Goal: Transaction & Acquisition: Purchase product/service

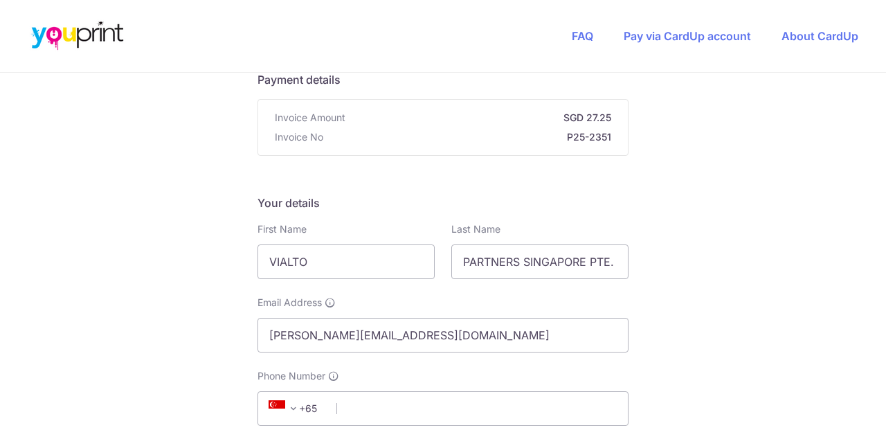
scroll to position [230, 0]
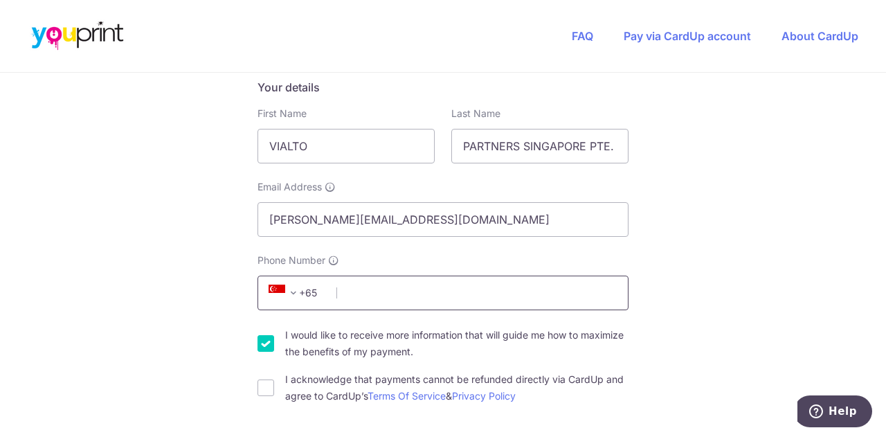
click at [334, 287] on input "Phone Number" at bounding box center [442, 292] width 371 height 35
type input "87290345"
type input "069547"
type input "[STREET_ADDRESS][PERSON_NAME][PERSON_NAME]"
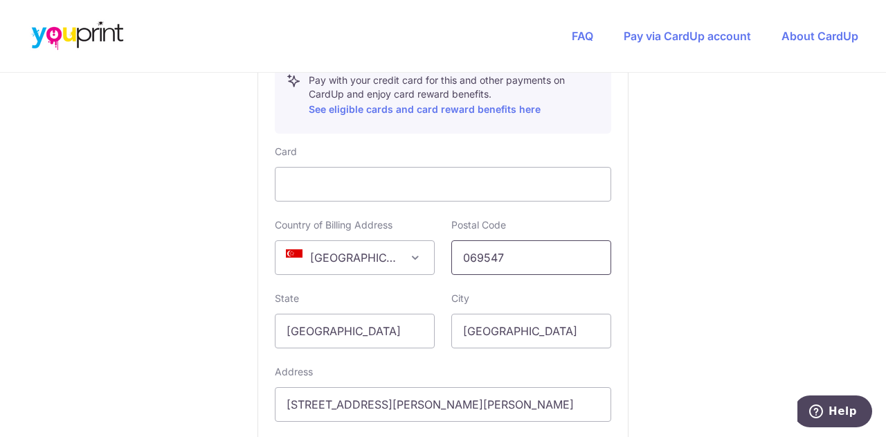
click at [543, 245] on input "069547" at bounding box center [531, 257] width 160 height 35
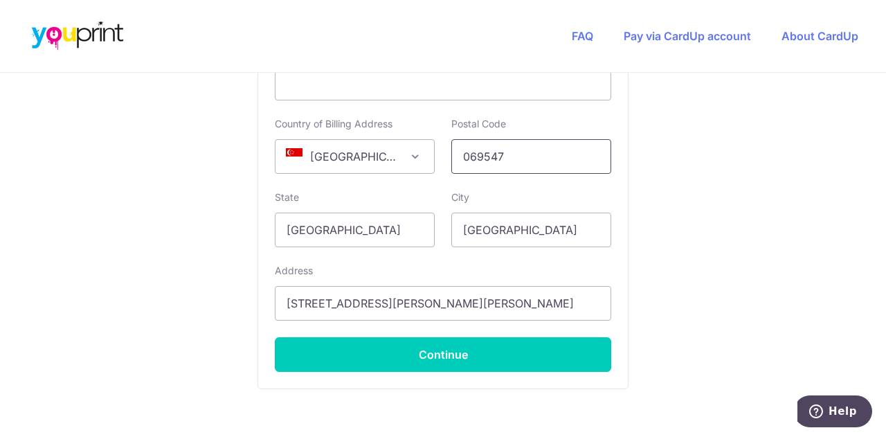
scroll to position [914, 0]
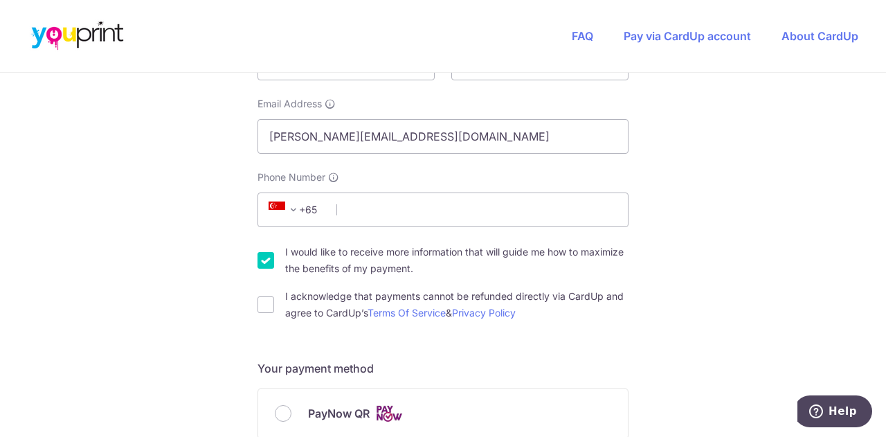
scroll to position [346, 0]
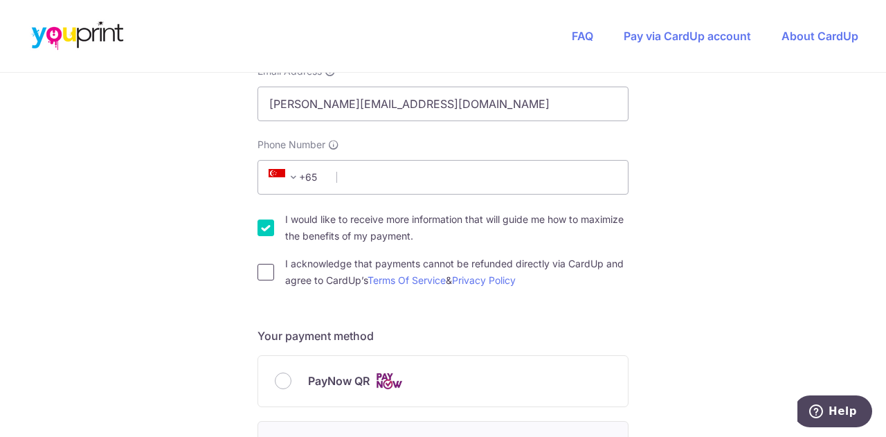
click at [259, 271] on input "I acknowledge that payments cannot be refunded directly via CardUp and agree to…" at bounding box center [265, 272] width 17 height 17
checkbox input "true"
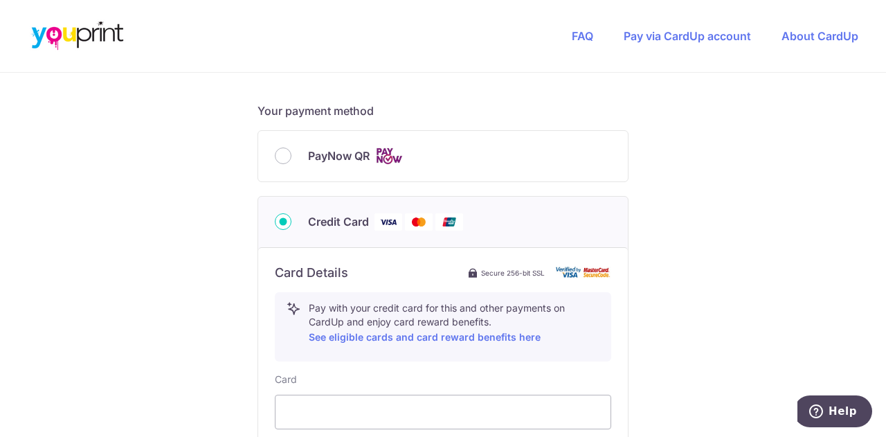
scroll to position [577, 0]
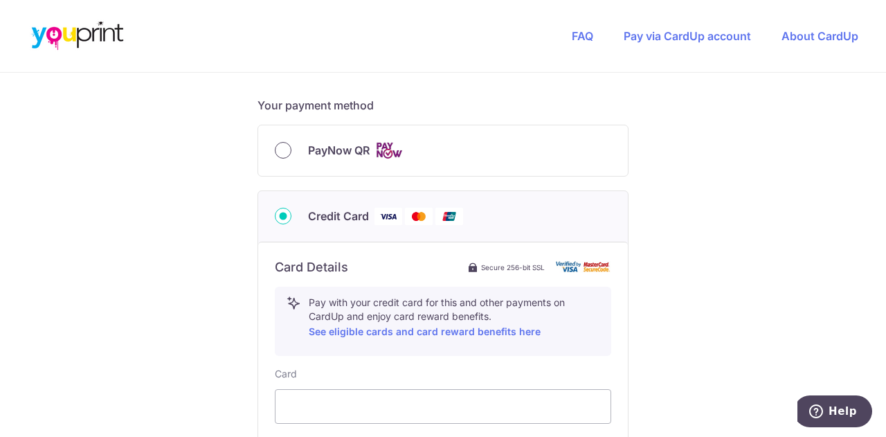
click at [282, 153] on input "PayNow QR" at bounding box center [283, 150] width 17 height 17
radio input "true"
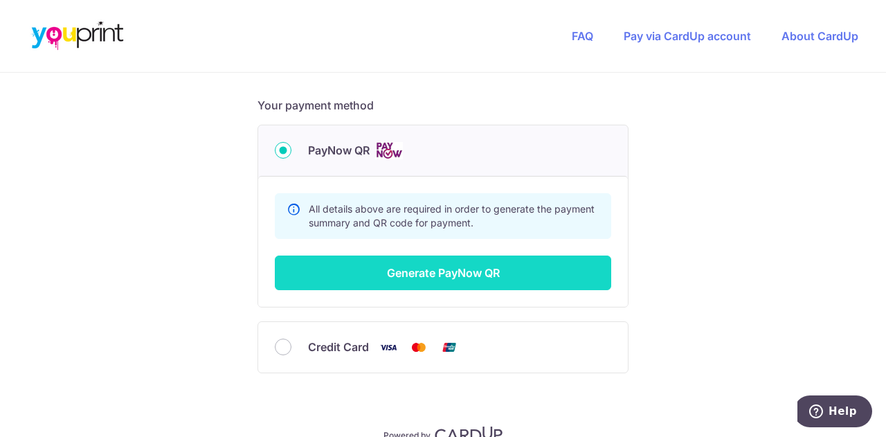
click at [393, 269] on button "Generate PayNow QR" at bounding box center [443, 272] width 336 height 35
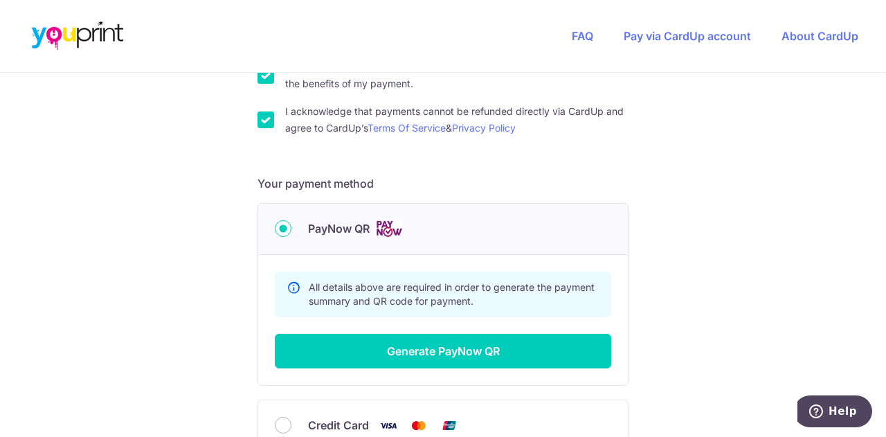
scroll to position [614, 0]
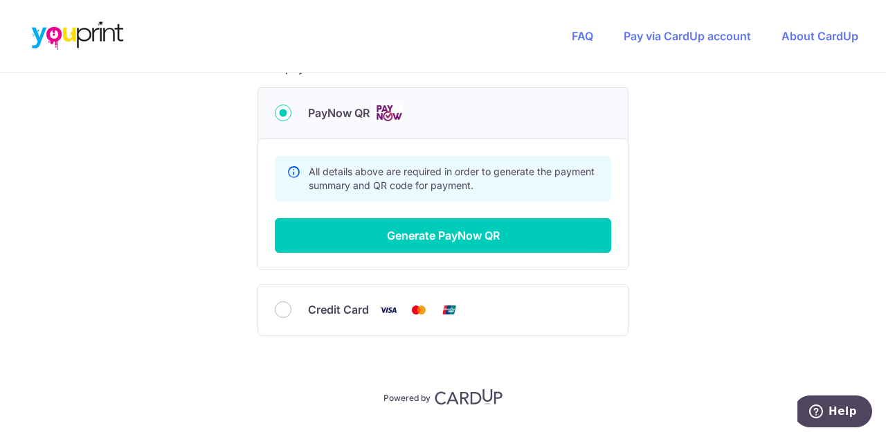
type input "87290345"
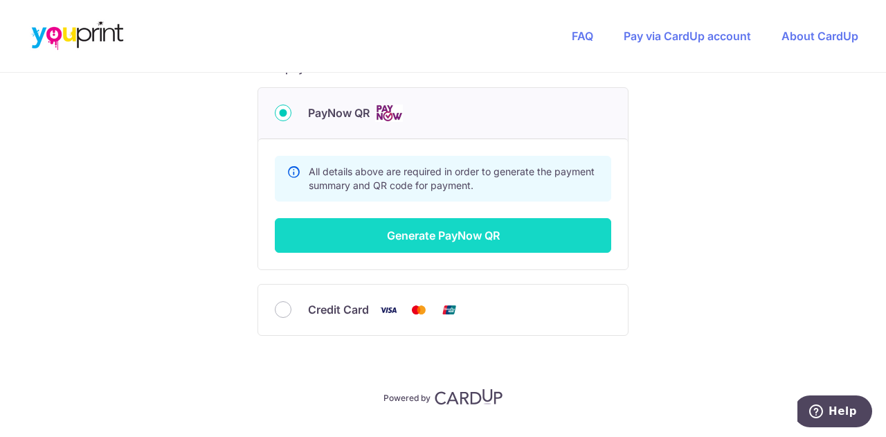
click at [443, 227] on button "Generate PayNow QR" at bounding box center [443, 235] width 336 height 35
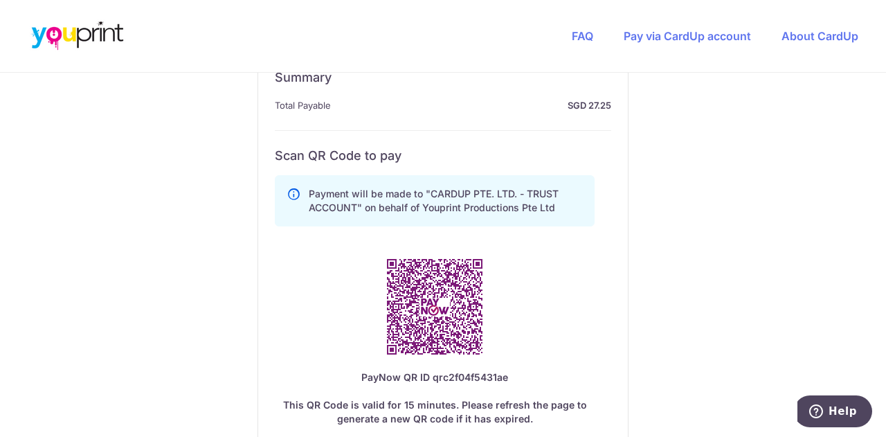
scroll to position [729, 0]
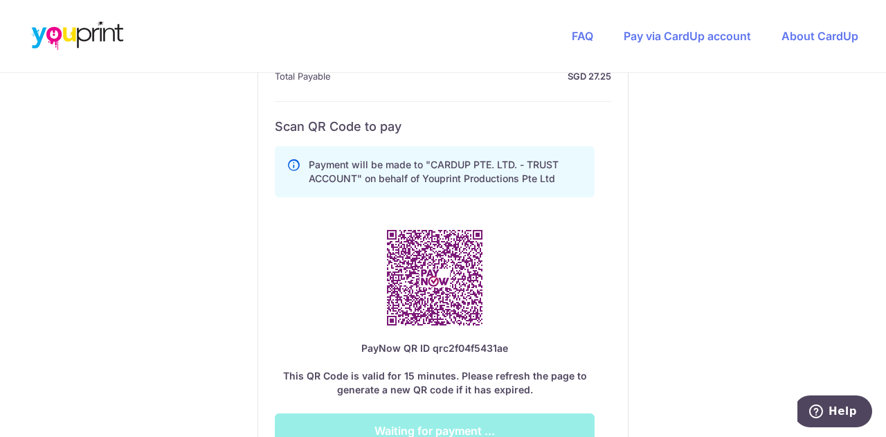
click at [518, 211] on div "Payment will be made to "CARDUP PTE. LTD. - TRUST ACCOUNT" on behalf of Youprin…" at bounding box center [435, 293] width 320 height 307
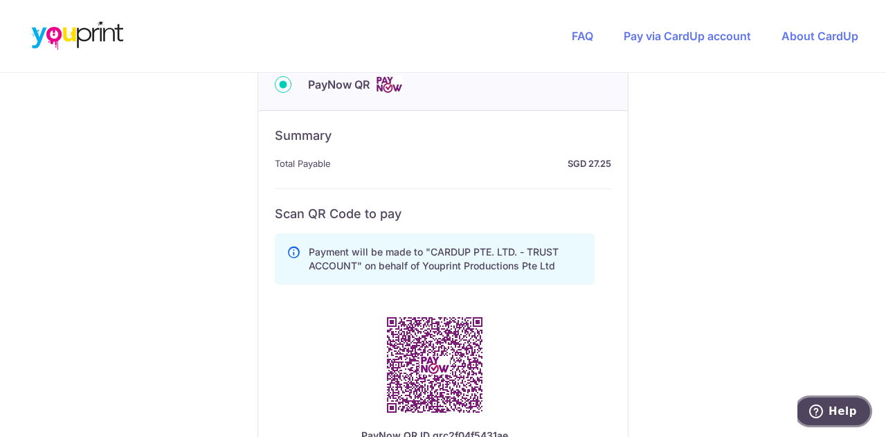
scroll to position [807, 0]
